Goal: Information Seeking & Learning: Learn about a topic

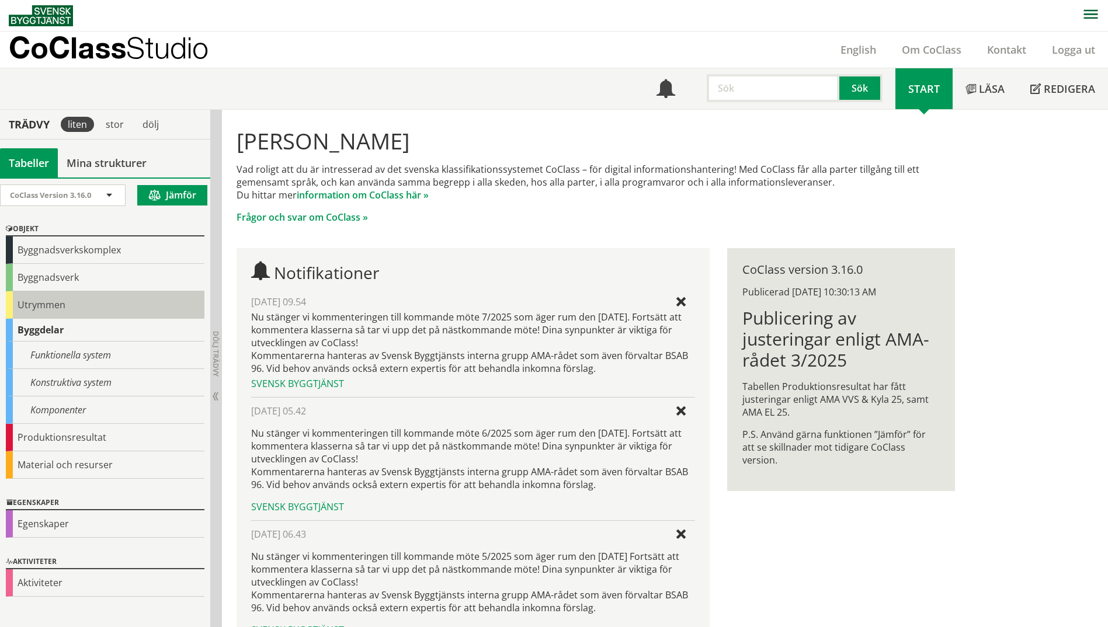
click at [54, 307] on div "Utrymmen" at bounding box center [105, 304] width 199 height 27
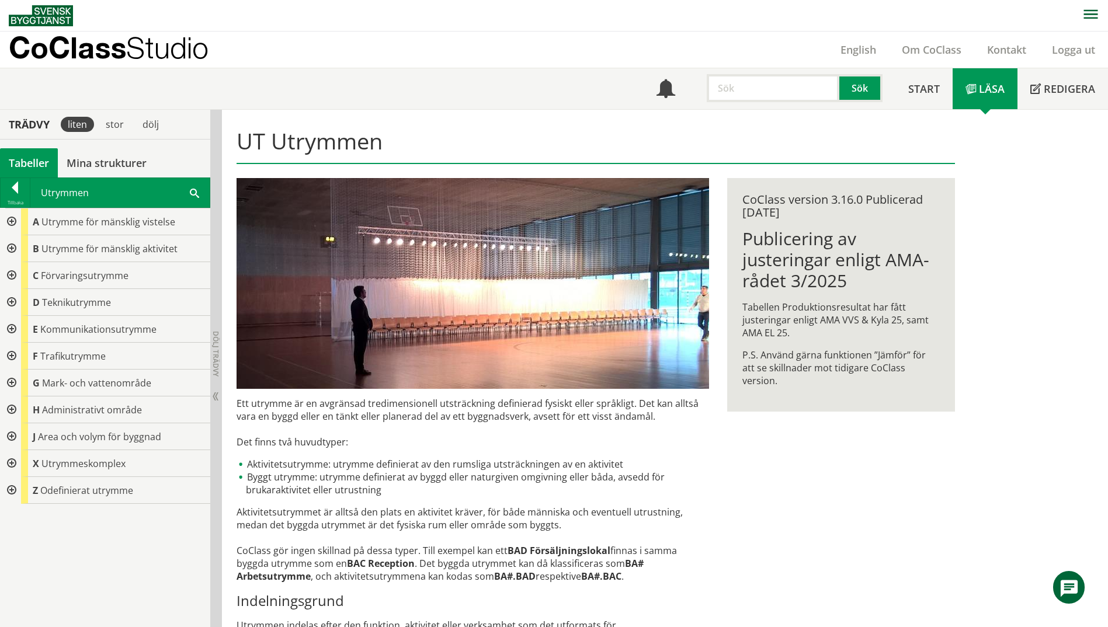
click at [191, 196] on span at bounding box center [194, 192] width 9 height 12
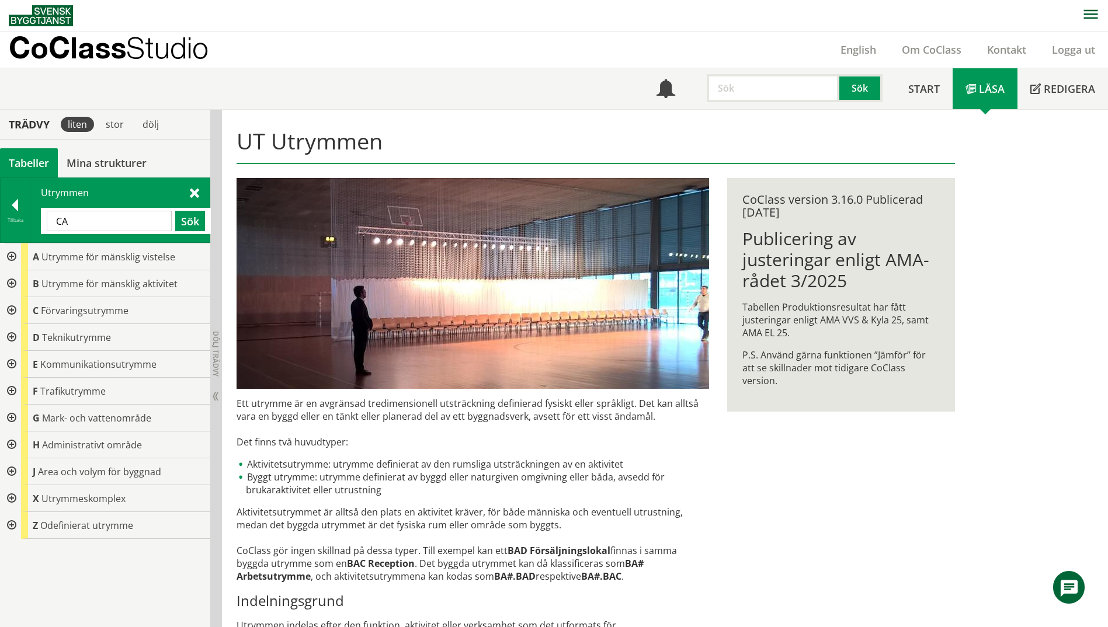
type input "CA"
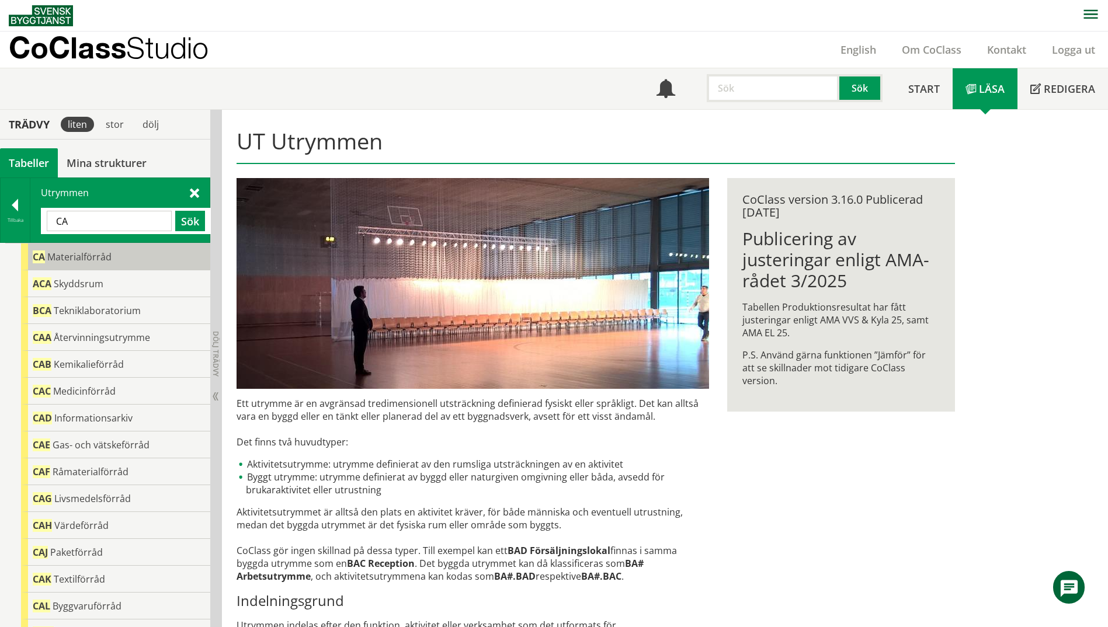
click at [123, 258] on div "CA Materialförråd" at bounding box center [115, 257] width 189 height 27
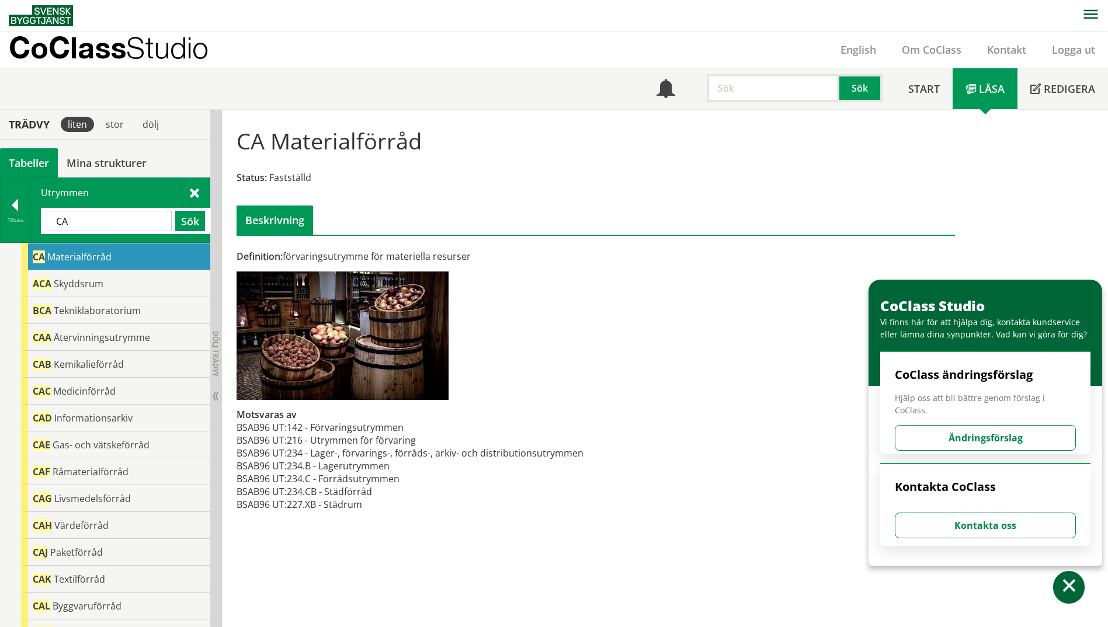
scroll to position [1, 0]
click at [1069, 595] on span at bounding box center [1069, 587] width 17 height 17
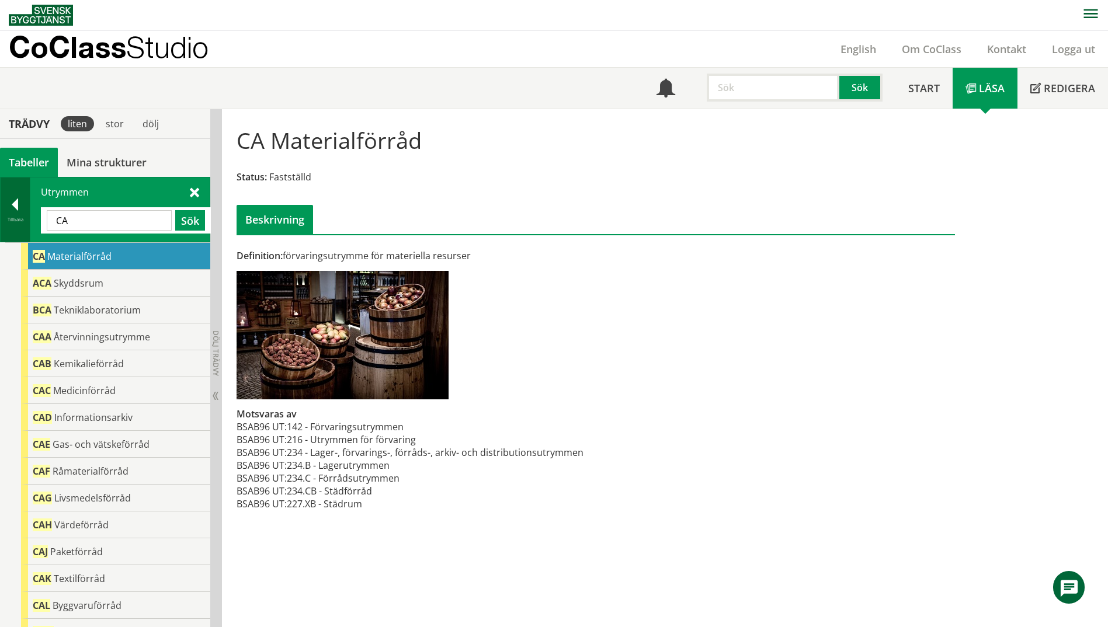
drag, startPoint x: 100, startPoint y: 219, endPoint x: 24, endPoint y: 218, distance: 76.5
click at [24, 218] on div "Tillbaka Utrymmen CA Sök" at bounding box center [105, 209] width 210 height 65
click at [20, 224] on div "Tillbaka" at bounding box center [16, 210] width 30 height 64
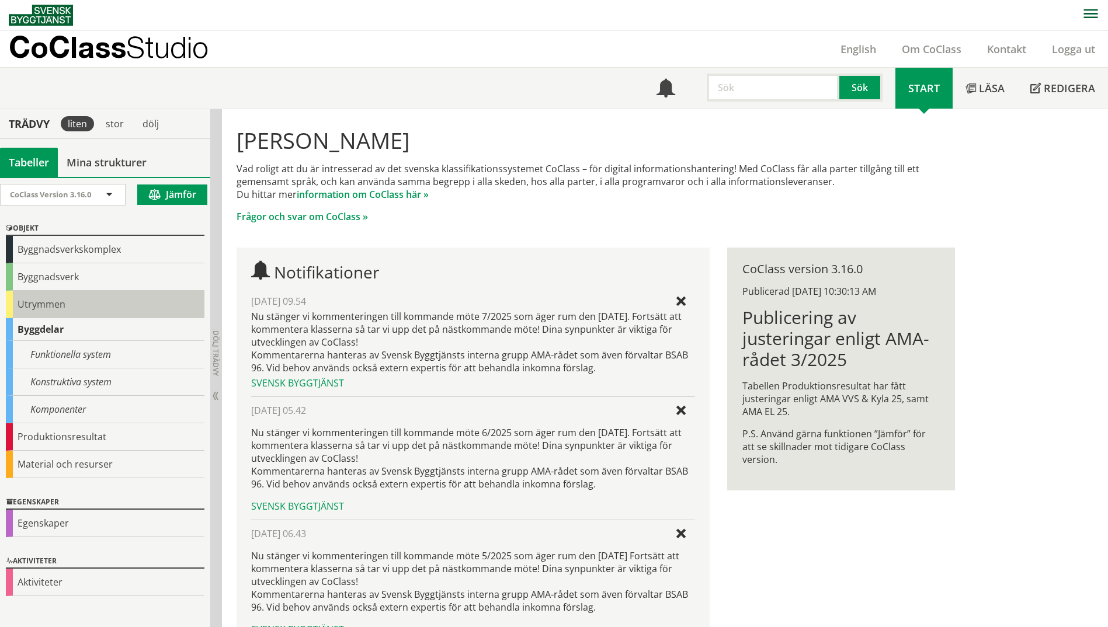
click at [46, 304] on div "Utrymmen" at bounding box center [105, 304] width 199 height 27
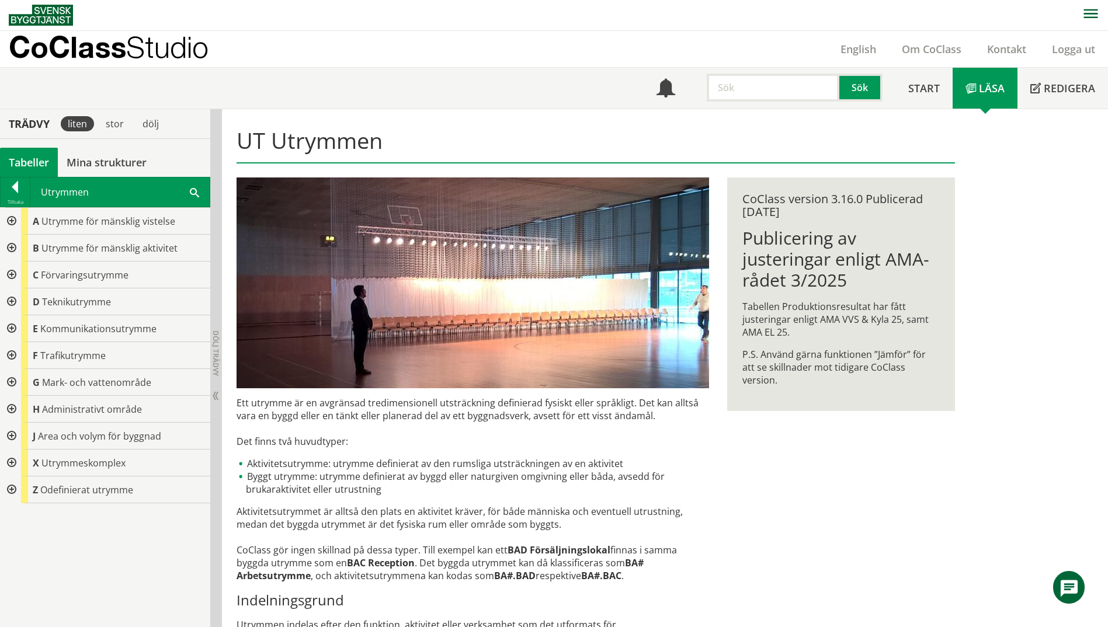
click at [11, 273] on div at bounding box center [10, 275] width 21 height 27
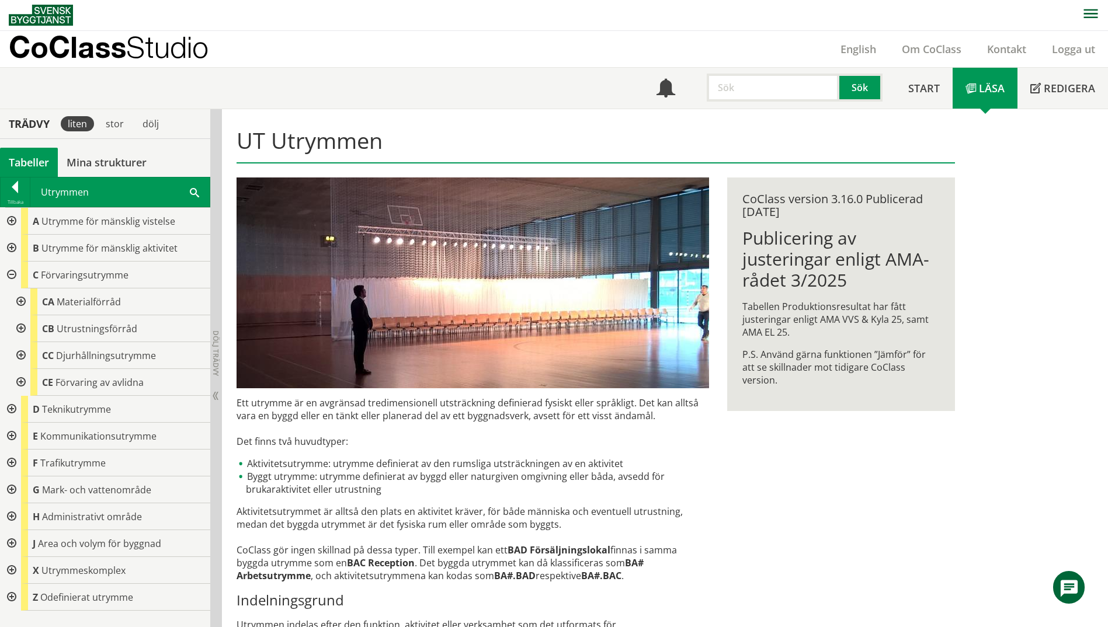
click at [17, 301] on div at bounding box center [19, 302] width 21 height 27
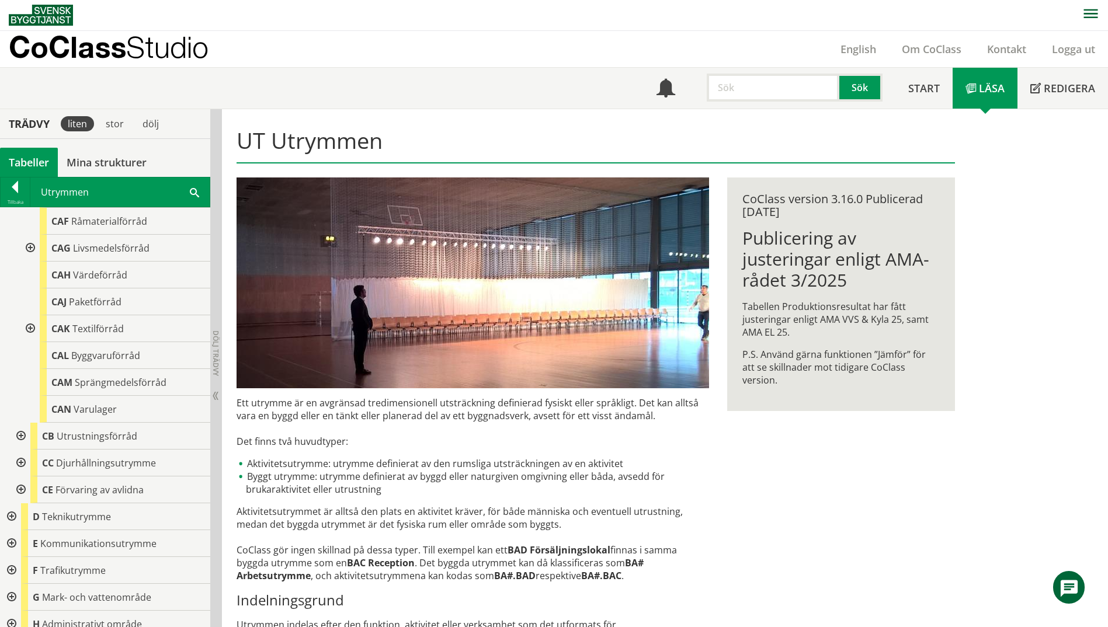
scroll to position [175, 0]
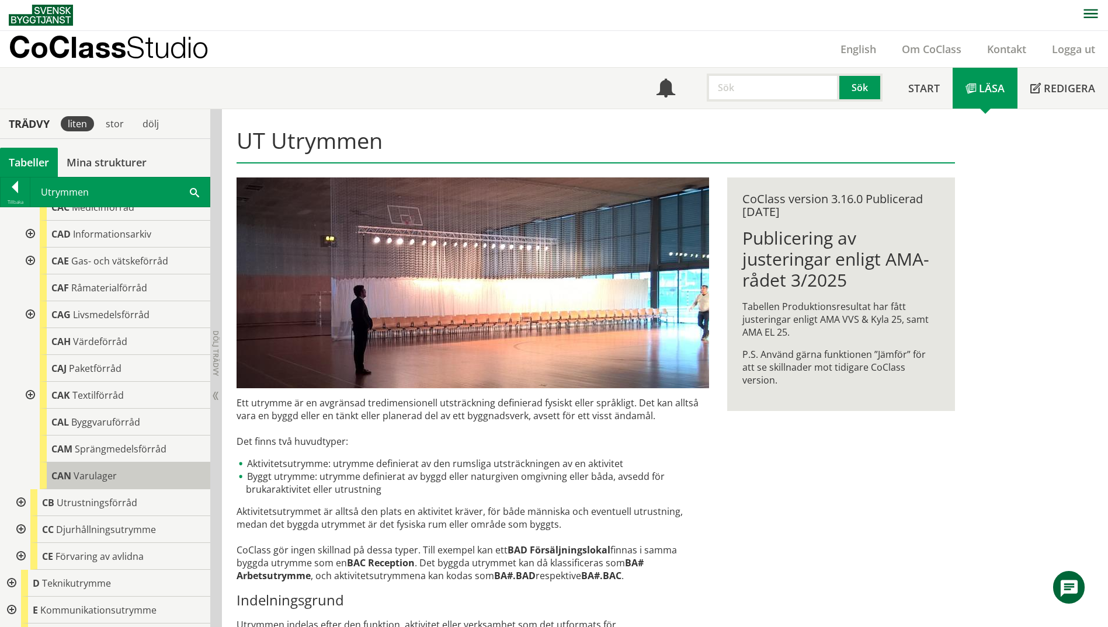
click at [100, 477] on span "Varulager" at bounding box center [95, 476] width 43 height 13
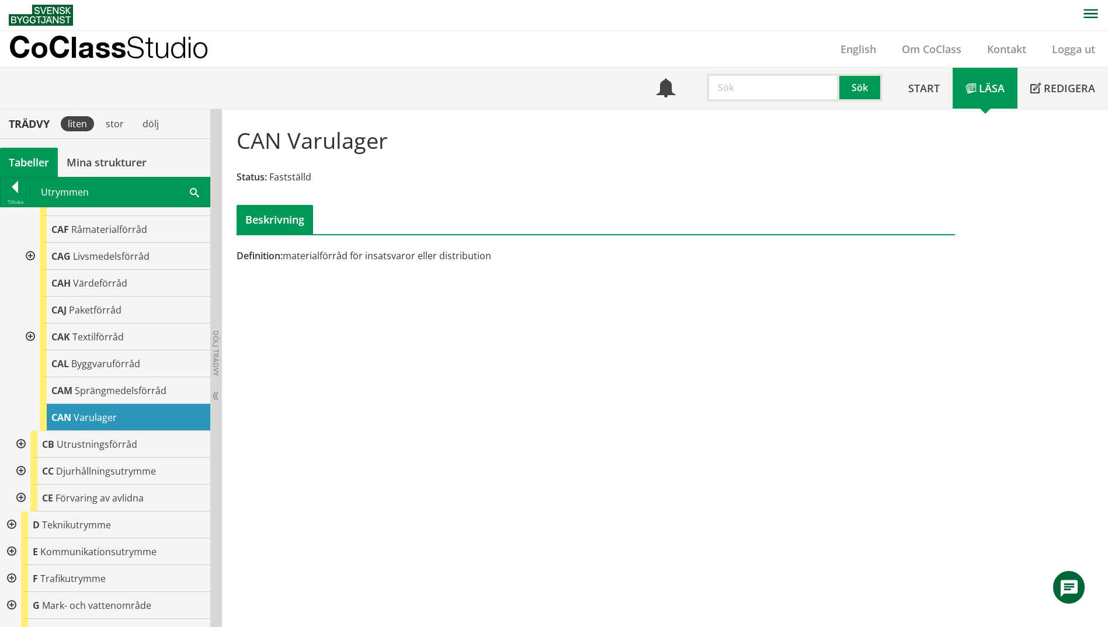
scroll to position [292, 0]
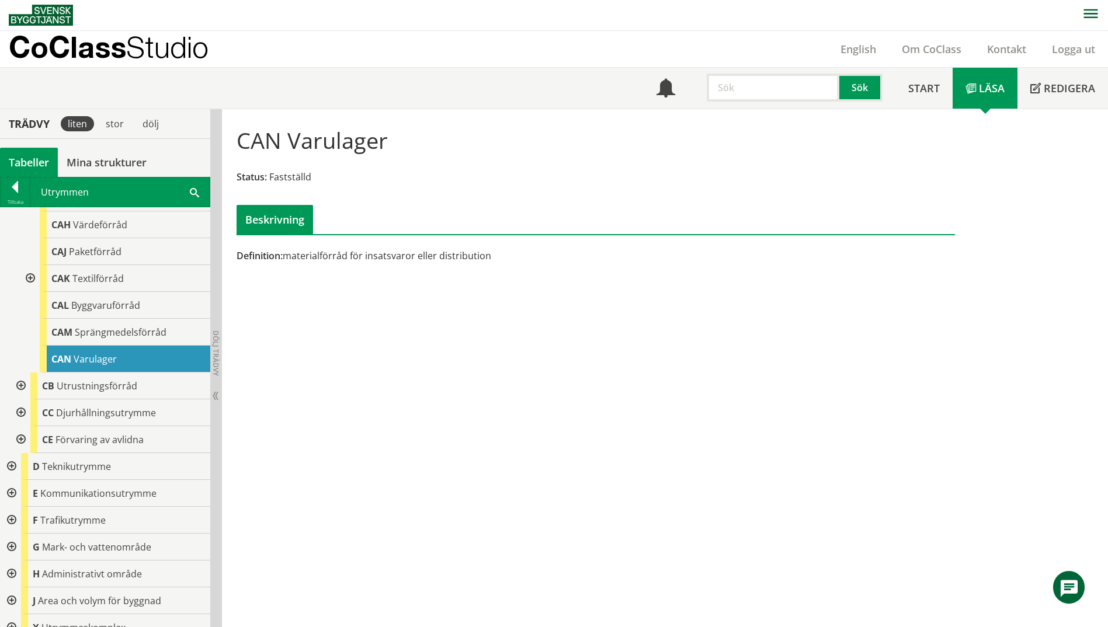
click at [21, 385] on div at bounding box center [19, 386] width 21 height 27
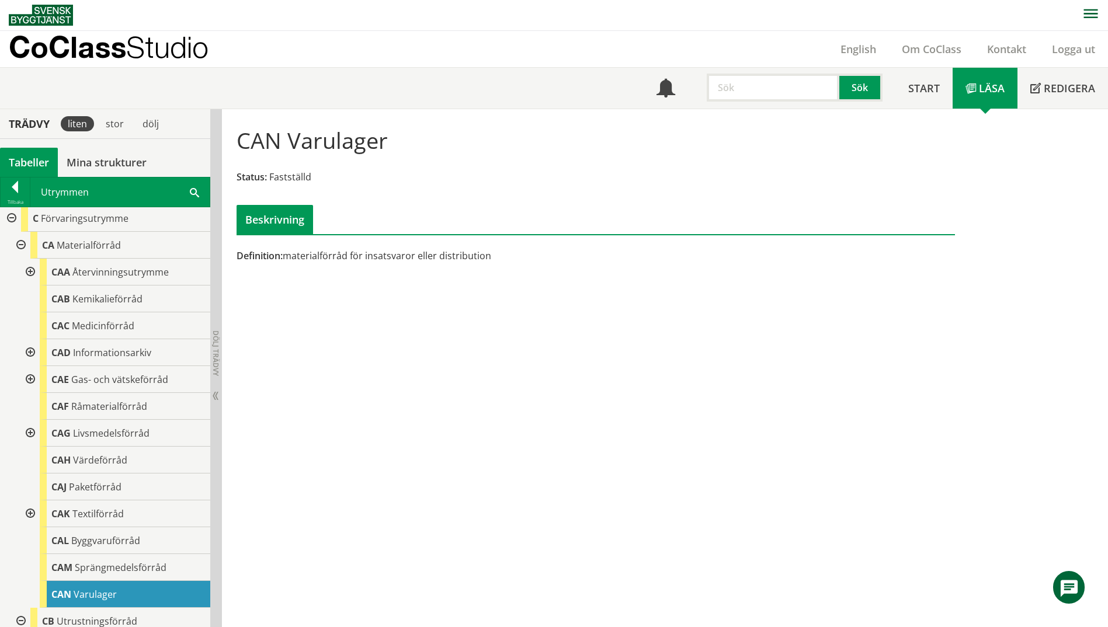
scroll to position [0, 0]
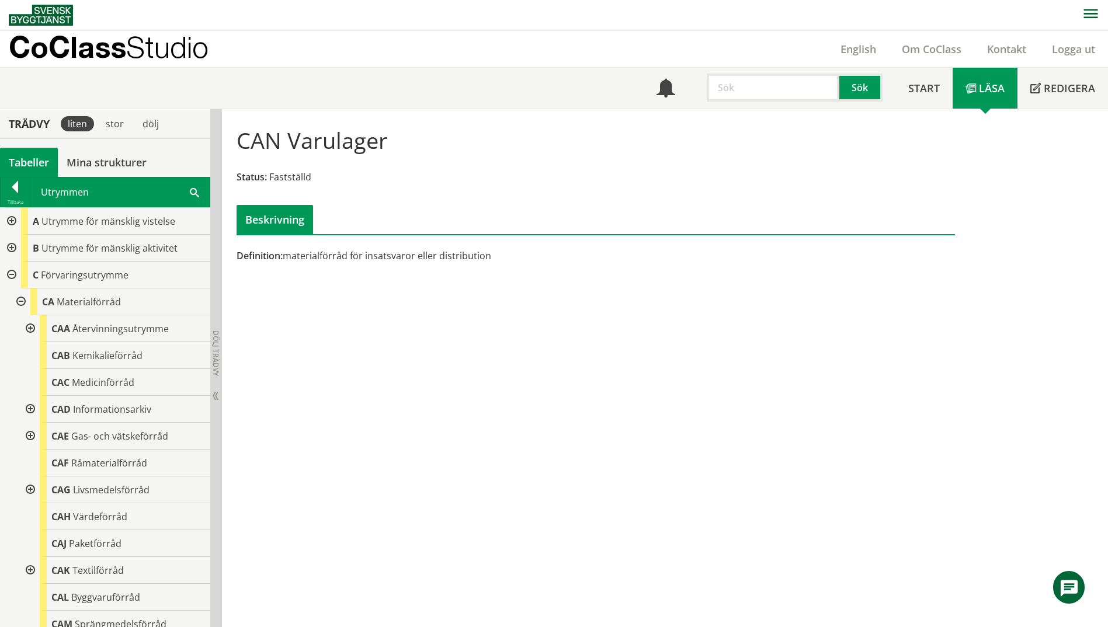
click at [11, 249] on div at bounding box center [10, 248] width 21 height 27
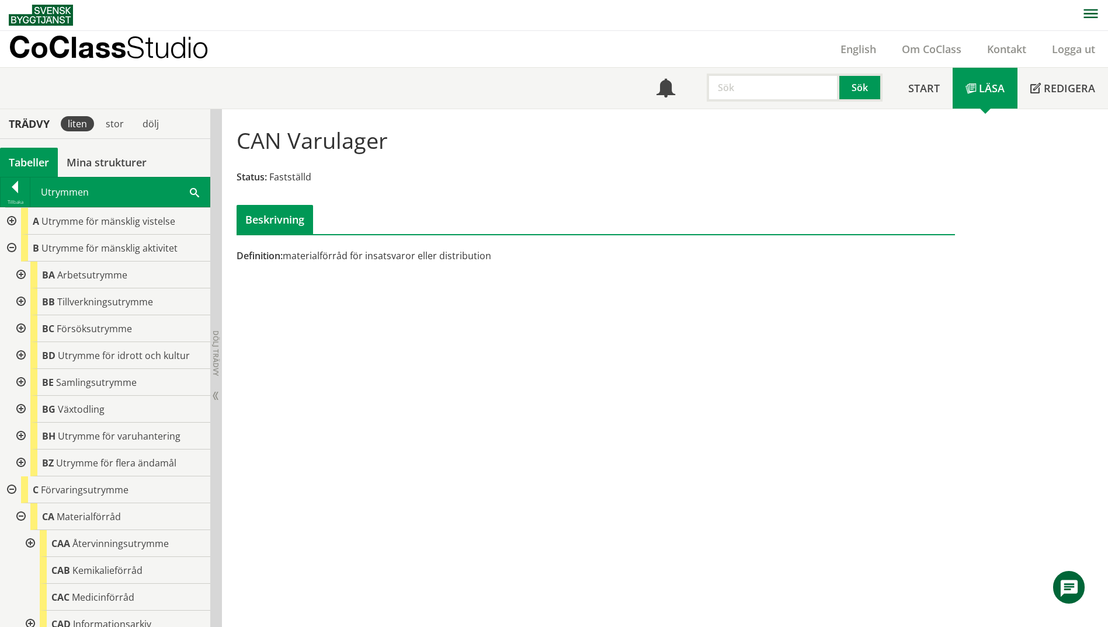
click at [18, 434] on div at bounding box center [19, 436] width 21 height 27
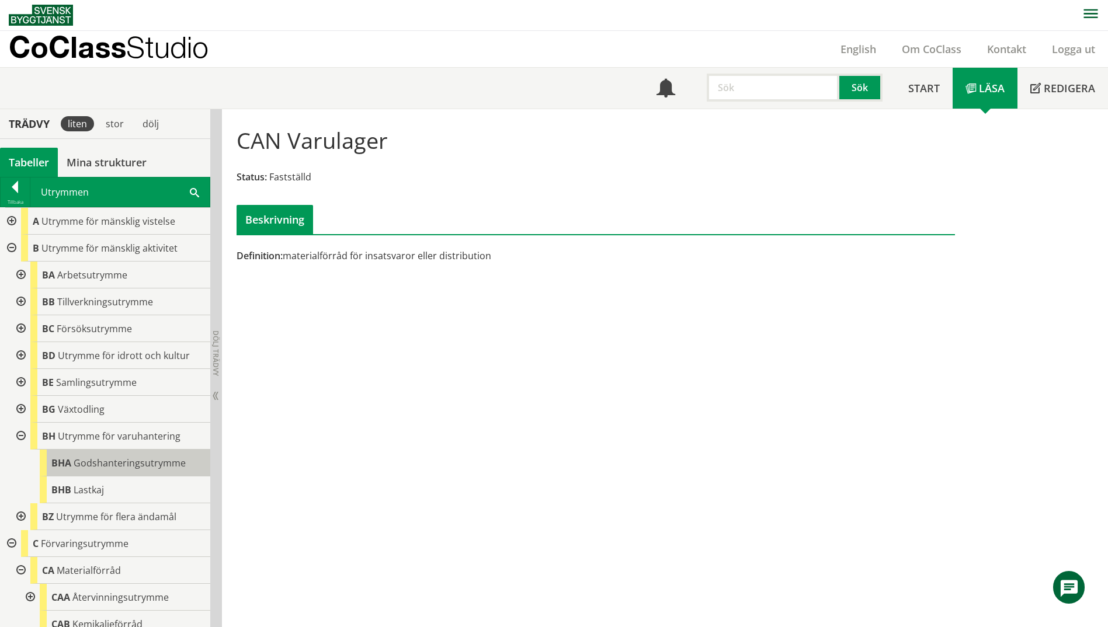
click at [154, 468] on span "Godshanteringsutrymme" at bounding box center [130, 463] width 112 height 13
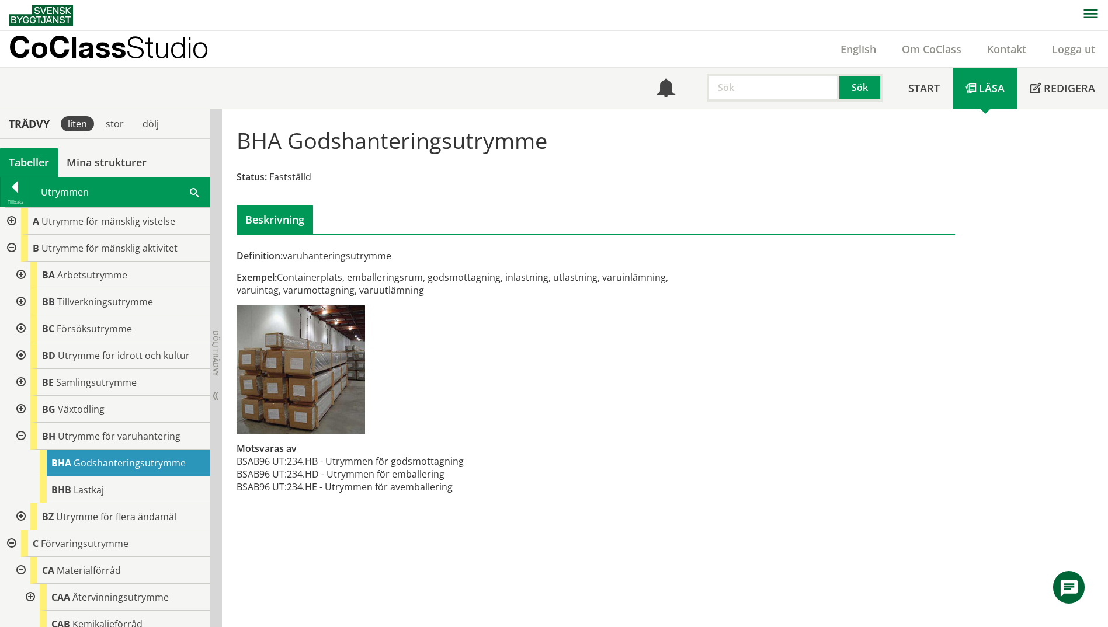
drag, startPoint x: 453, startPoint y: 474, endPoint x: 332, endPoint y: 465, distance: 121.3
click at [332, 465] on tbody "BSAB96 UT: 234.HB - Utrymmen för godsmottagning BSAB96 UT: 234.HD - Utrymmen fö…" at bounding box center [350, 474] width 227 height 39
click at [192, 194] on span at bounding box center [194, 192] width 9 height 12
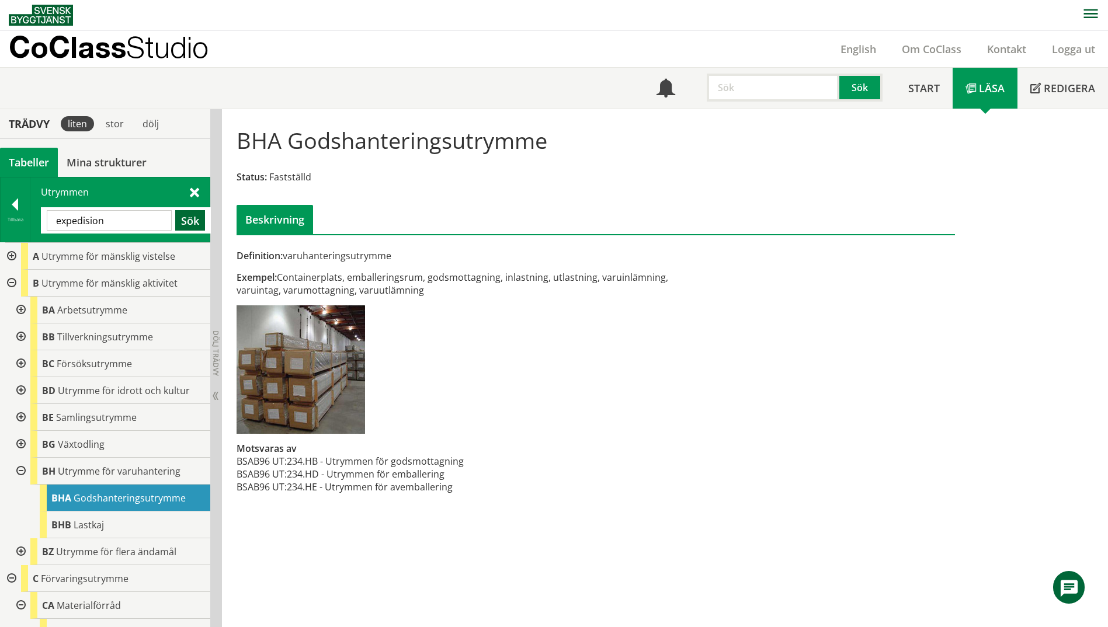
click at [191, 227] on button "Sök" at bounding box center [190, 220] width 30 height 20
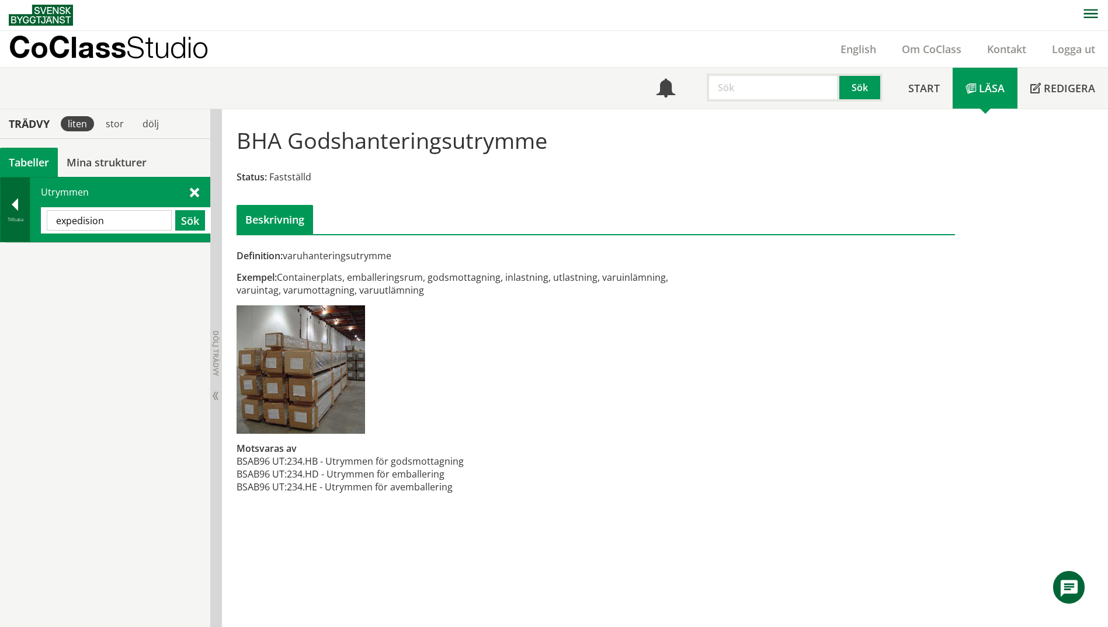
drag, startPoint x: 133, startPoint y: 227, endPoint x: 16, endPoint y: 215, distance: 117.3
click at [18, 215] on div "Tillbaka Utrymmen expedision Sök" at bounding box center [105, 209] width 210 height 65
click at [84, 261] on span "Grupprum" at bounding box center [84, 256] width 43 height 13
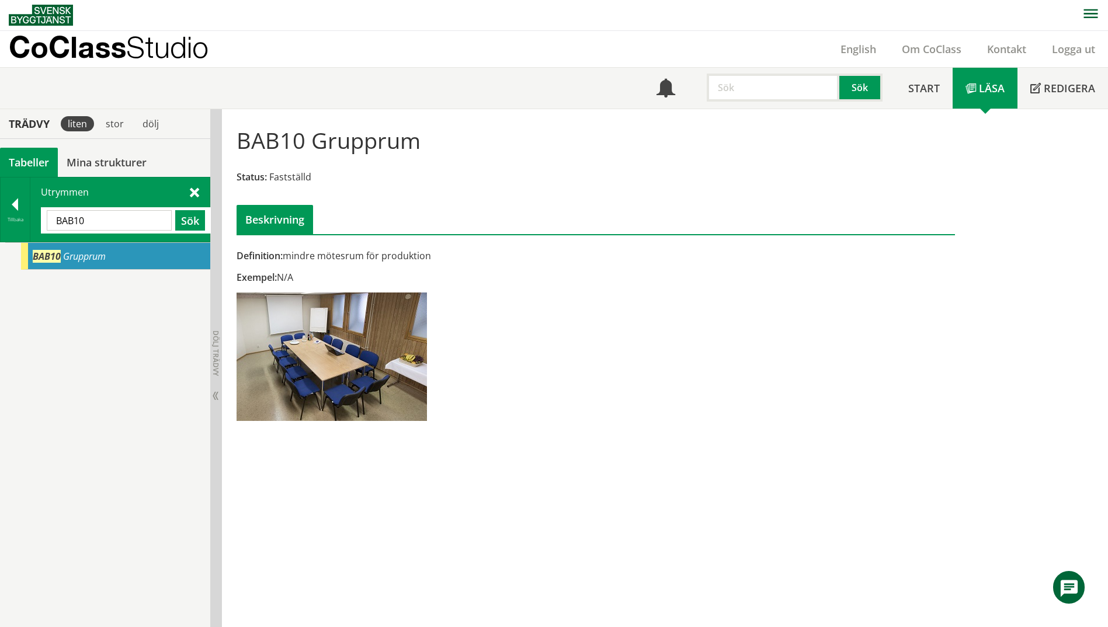
drag, startPoint x: 108, startPoint y: 221, endPoint x: 40, endPoint y: 223, distance: 67.8
click at [40, 223] on div "Utrymmen BAB10 Sök" at bounding box center [119, 210] width 179 height 64
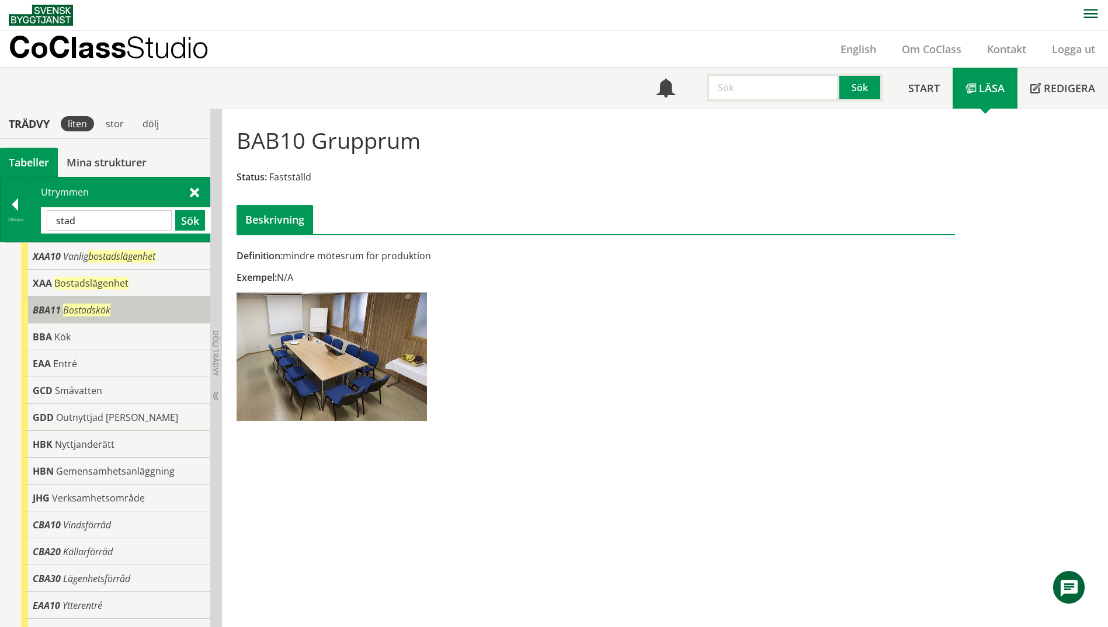
click at [50, 307] on span "BBA11" at bounding box center [47, 310] width 28 height 13
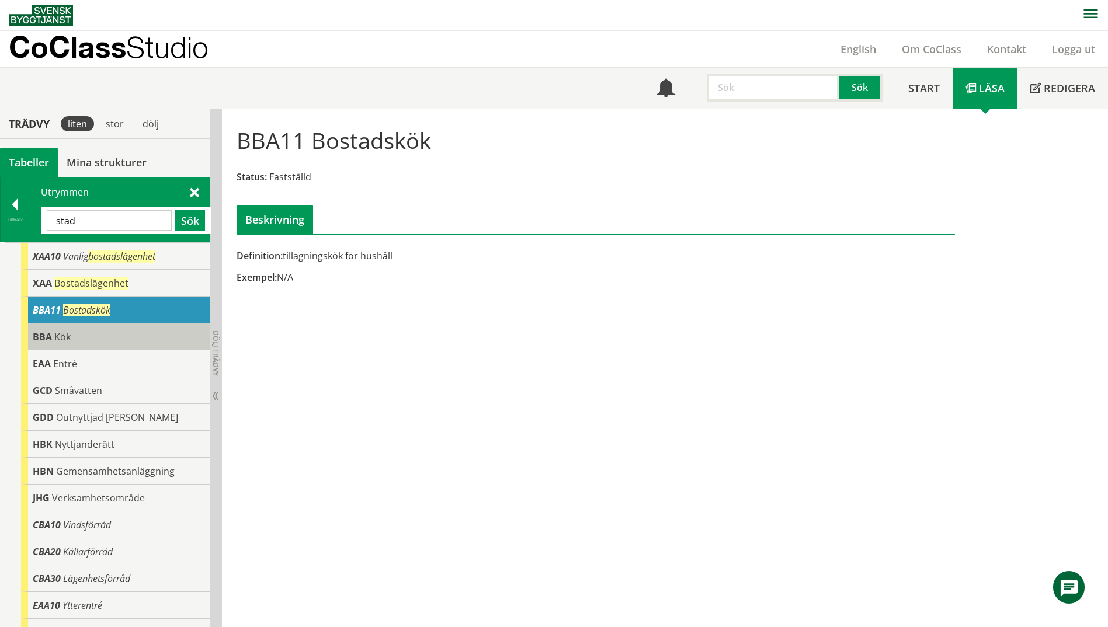
click at [50, 337] on span "BBA" at bounding box center [42, 337] width 19 height 13
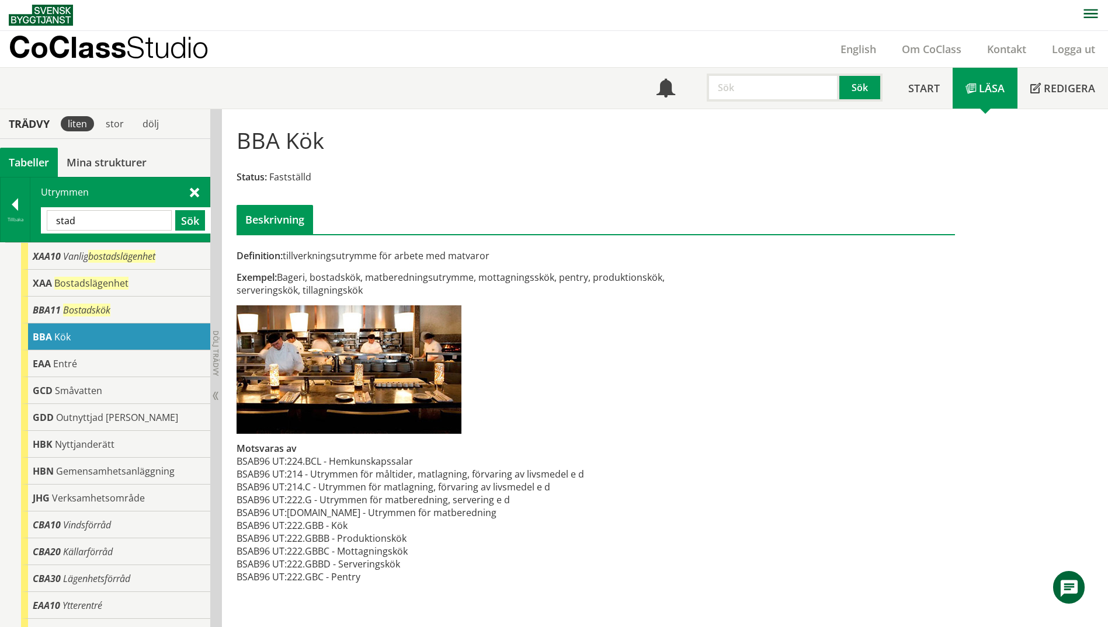
click at [87, 224] on input "stad" at bounding box center [109, 220] width 125 height 20
click at [194, 221] on button "Sök" at bounding box center [190, 220] width 30 height 20
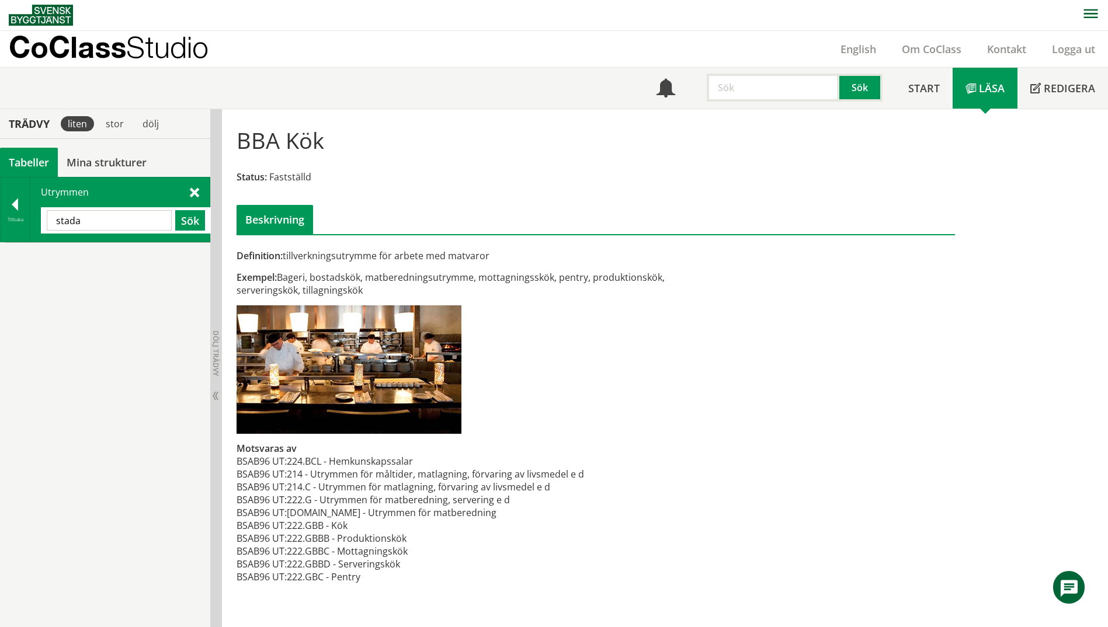
click at [102, 223] on input "stada" at bounding box center [109, 220] width 125 height 20
type input "stad"
click at [17, 229] on div "Tillbaka" at bounding box center [16, 210] width 30 height 64
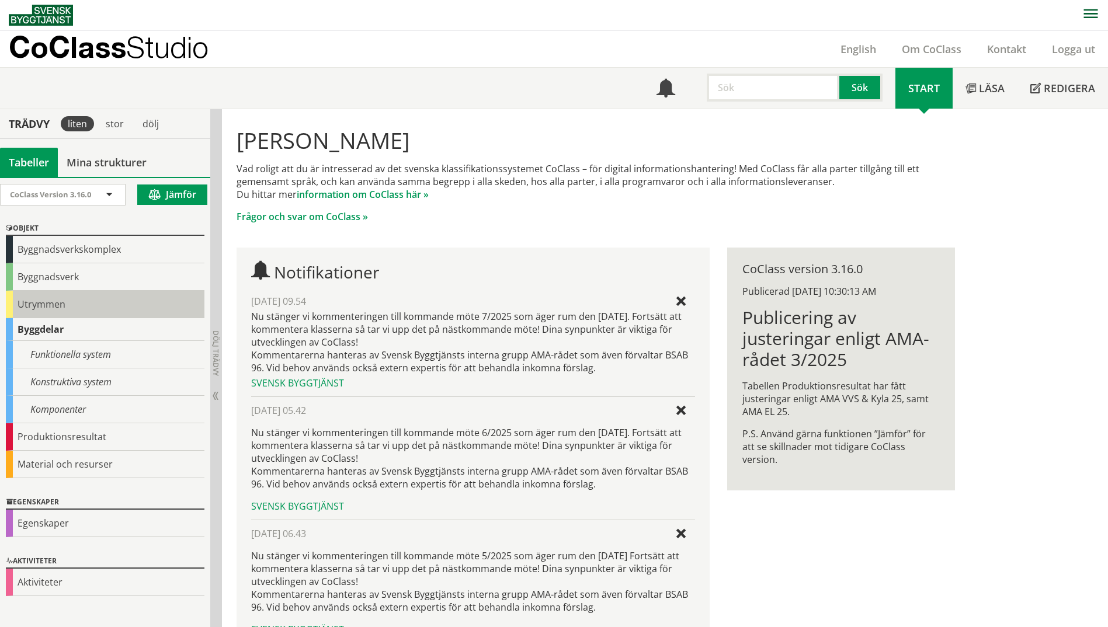
click at [27, 300] on div "Utrymmen" at bounding box center [105, 304] width 199 height 27
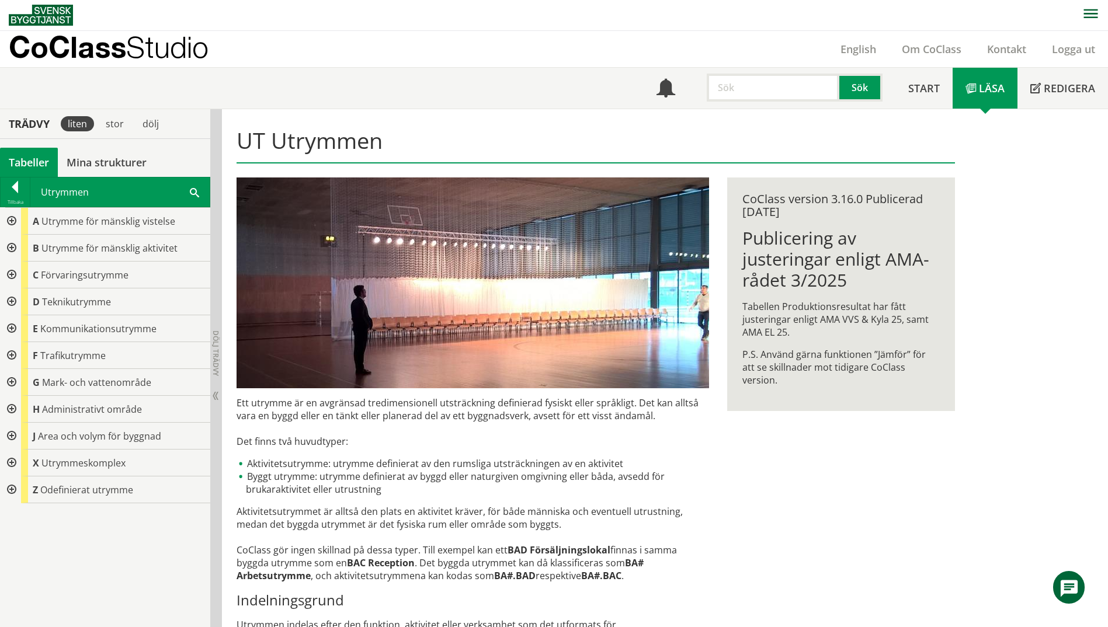
click at [12, 246] on div at bounding box center [10, 248] width 21 height 27
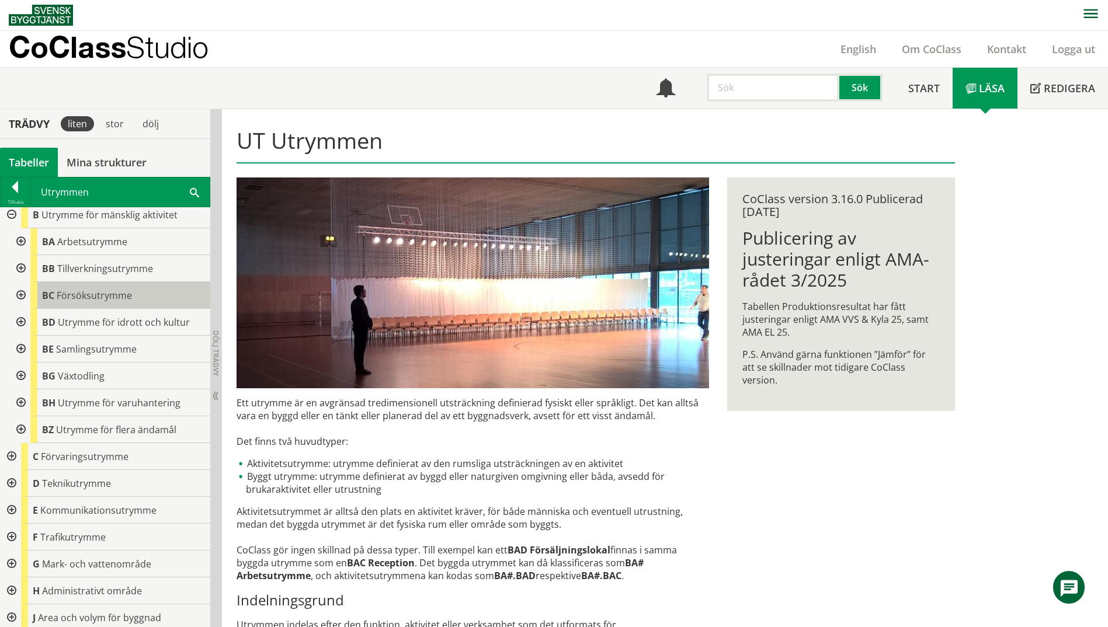
scroll to position [33, 0]
click at [19, 242] on div at bounding box center [19, 242] width 21 height 27
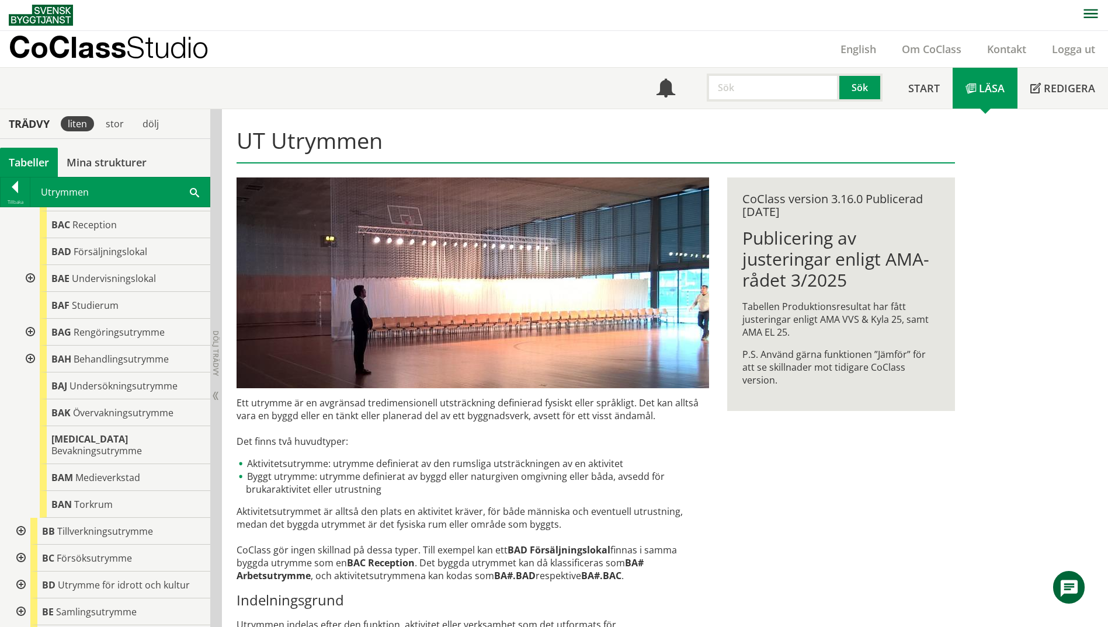
scroll to position [150, 0]
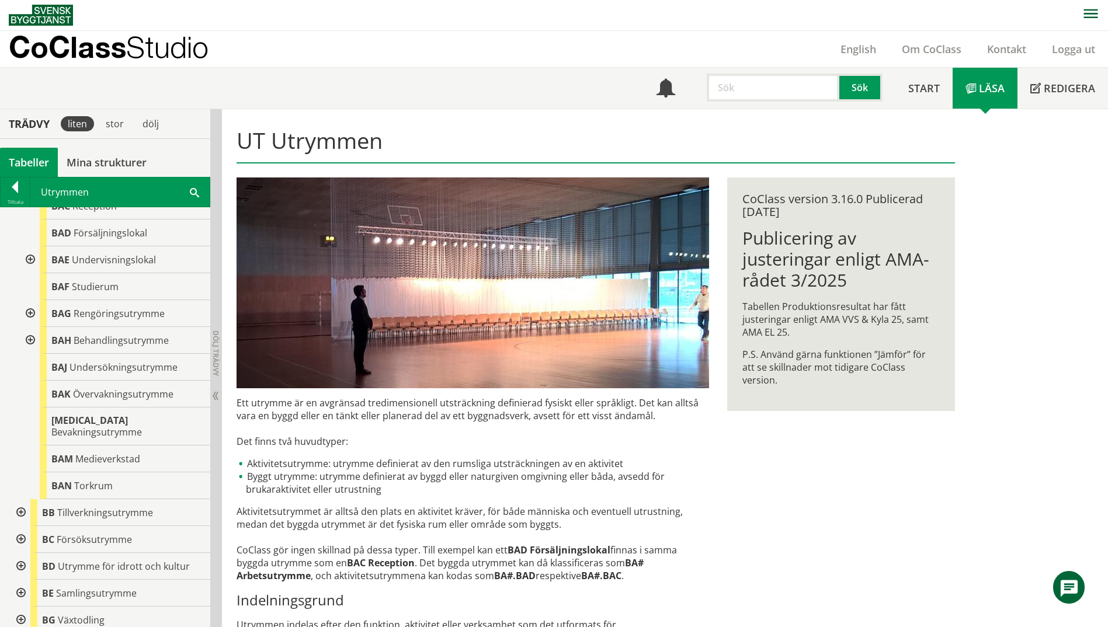
click at [25, 312] on div at bounding box center [29, 313] width 21 height 27
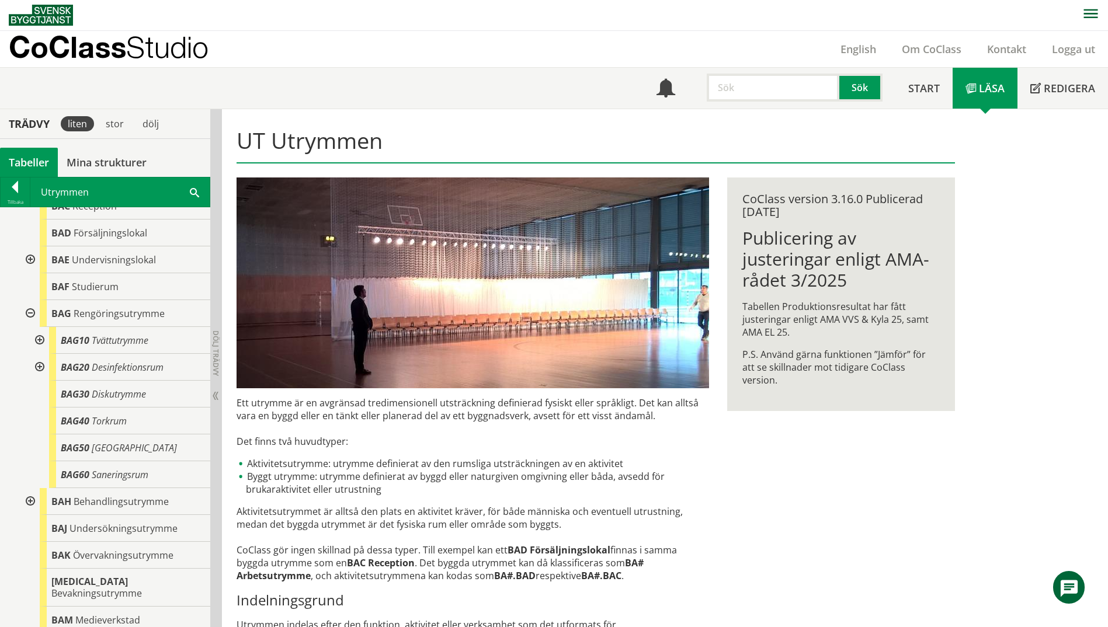
click at [198, 187] on span at bounding box center [194, 192] width 9 height 12
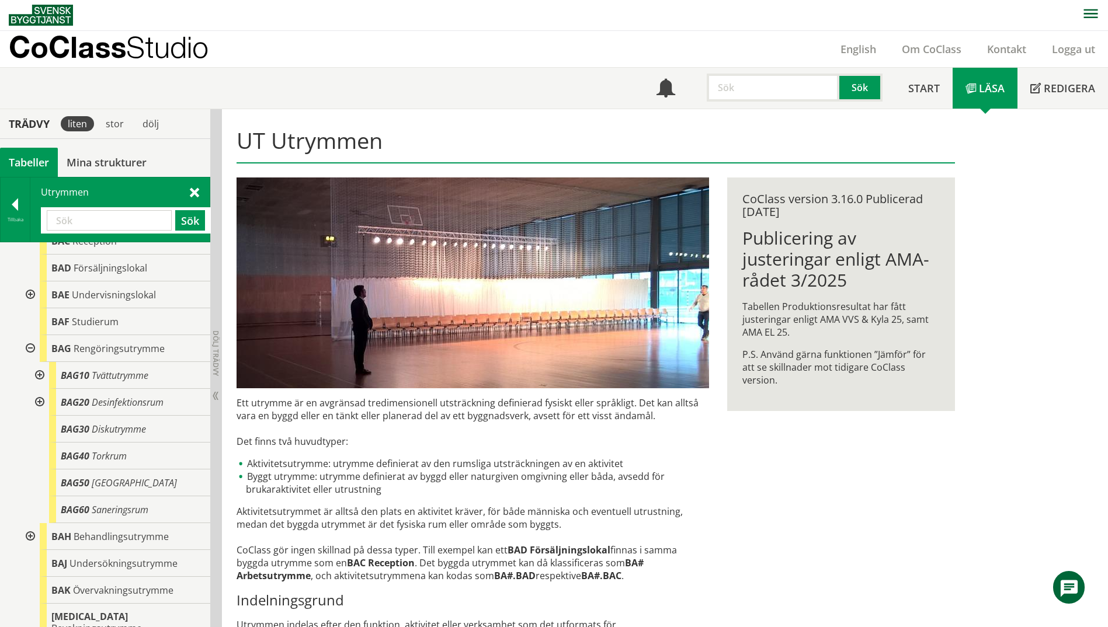
click at [195, 189] on span at bounding box center [194, 192] width 9 height 12
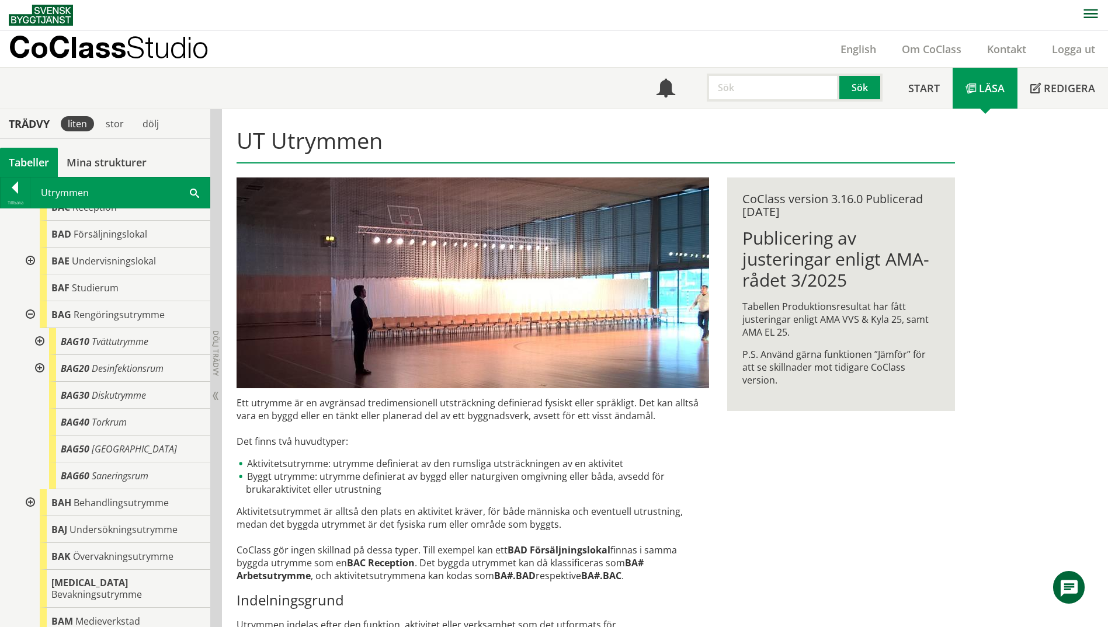
click at [198, 190] on span at bounding box center [194, 192] width 9 height 12
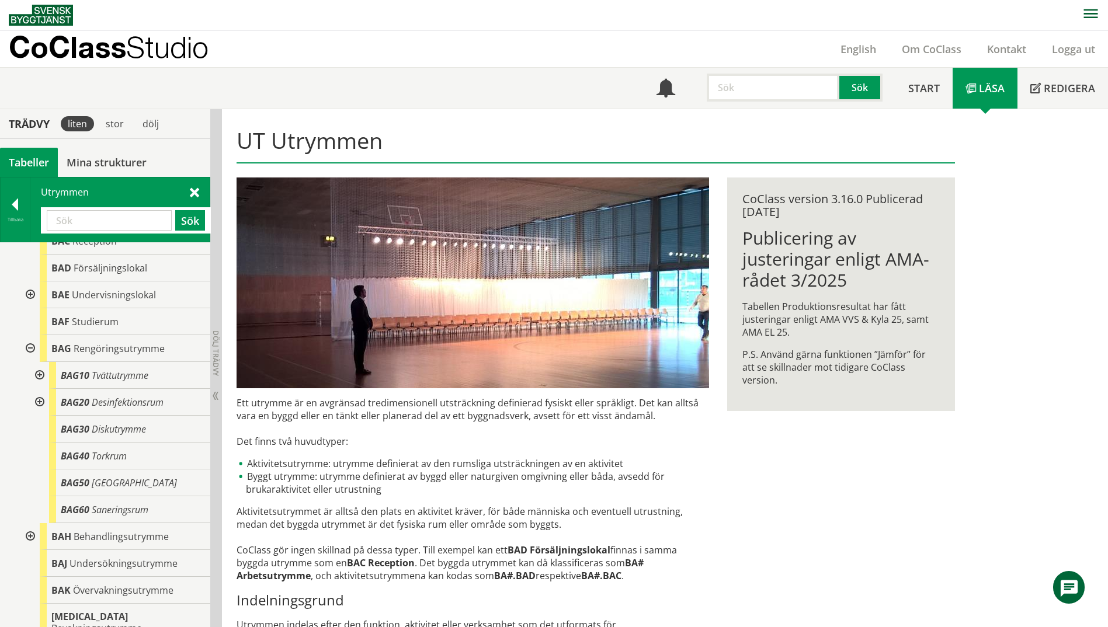
click at [114, 219] on input "text" at bounding box center [109, 220] width 125 height 20
type input "CBB10"
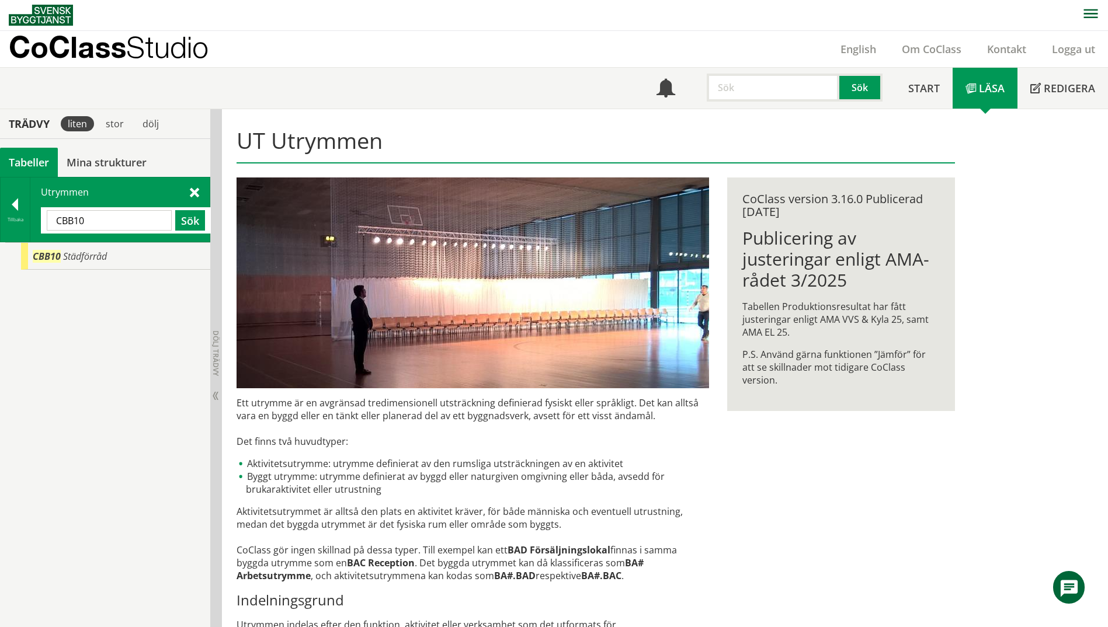
scroll to position [0, 0]
click at [91, 258] on span "Städförråd" at bounding box center [85, 256] width 44 height 13
